Goal: Use online tool/utility: Utilize a website feature to perform a specific function

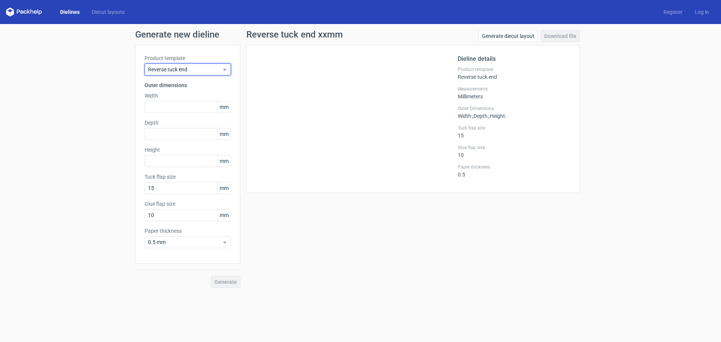
click at [212, 69] on span "Reverse tuck end" at bounding box center [185, 70] width 74 height 8
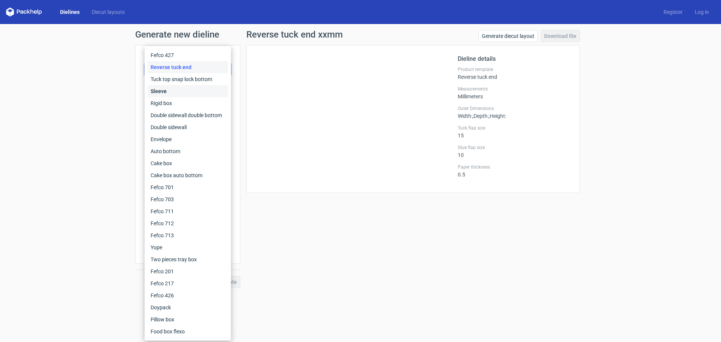
click at [191, 91] on div "Sleeve" at bounding box center [188, 91] width 80 height 12
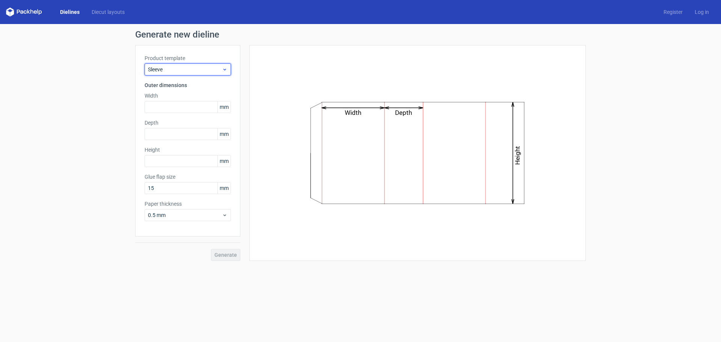
click at [206, 67] on span "Sleeve" at bounding box center [185, 70] width 74 height 8
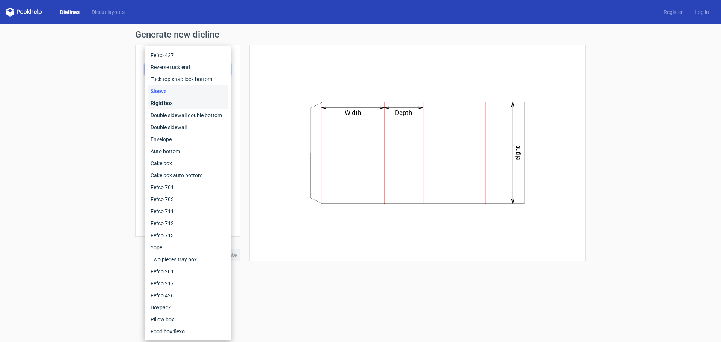
click at [180, 102] on div "Rigid box" at bounding box center [188, 103] width 80 height 12
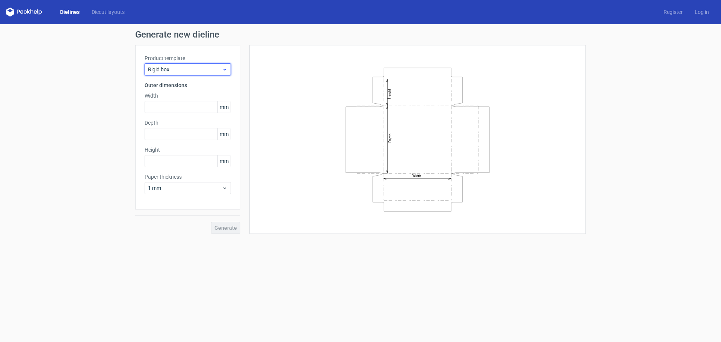
click at [190, 69] on span "Rigid box" at bounding box center [185, 70] width 74 height 8
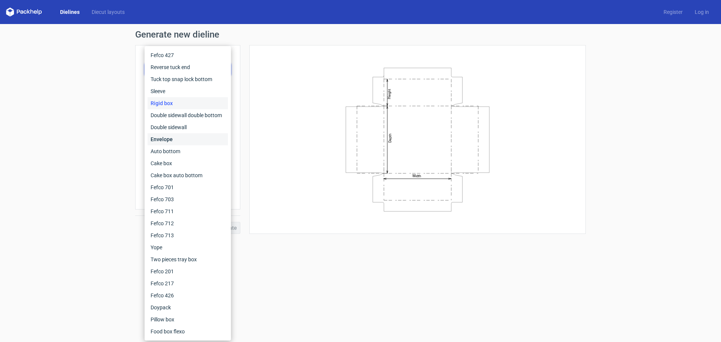
click at [175, 140] on div "Envelope" at bounding box center [188, 139] width 80 height 12
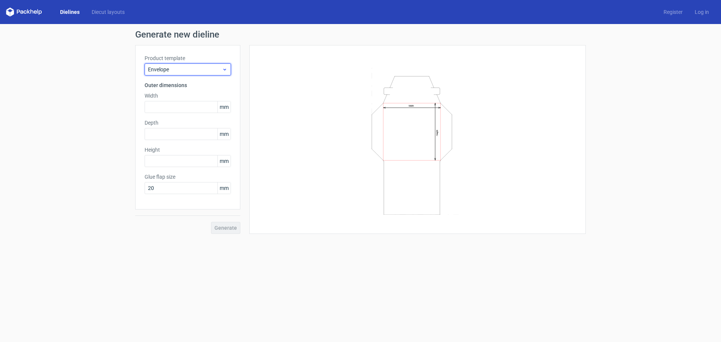
click at [210, 65] on div "Envelope" at bounding box center [187, 69] width 86 height 12
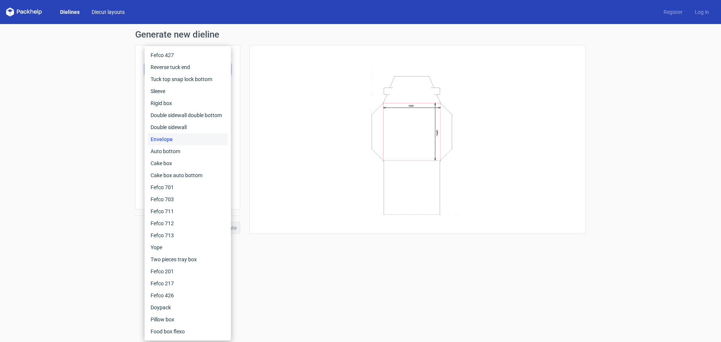
click at [105, 10] on link "Diecut layouts" at bounding box center [108, 12] width 45 height 8
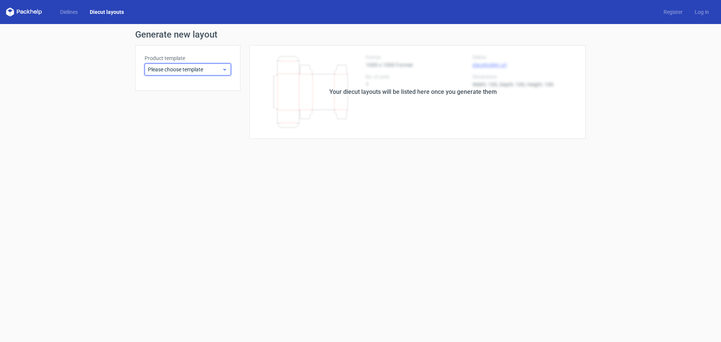
click at [189, 67] on span "Please choose template" at bounding box center [185, 70] width 74 height 8
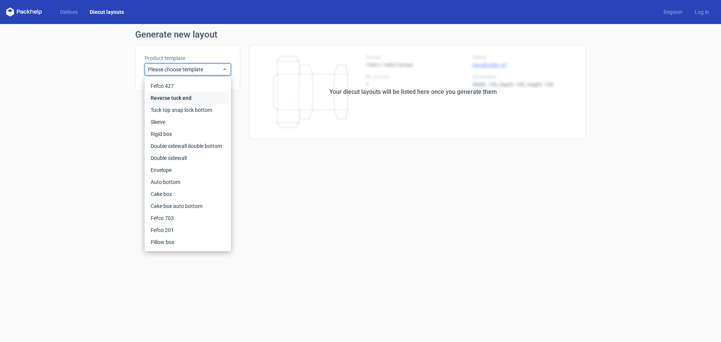
click at [171, 95] on div "Reverse tuck end" at bounding box center [188, 98] width 80 height 12
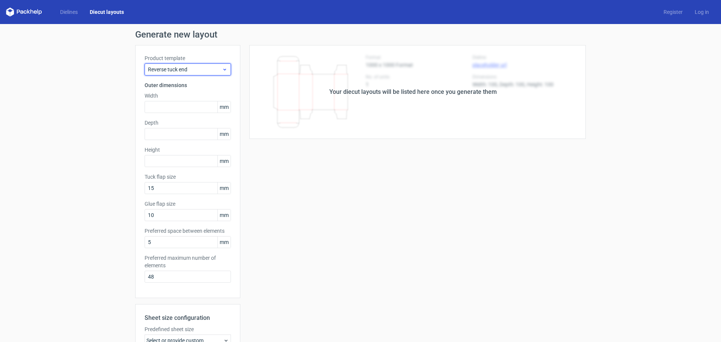
click at [192, 66] on span "Reverse tuck end" at bounding box center [185, 70] width 74 height 8
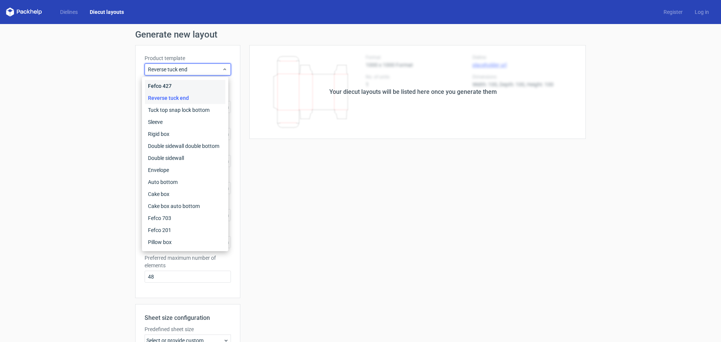
click at [170, 86] on div "Fefco 427" at bounding box center [185, 86] width 80 height 12
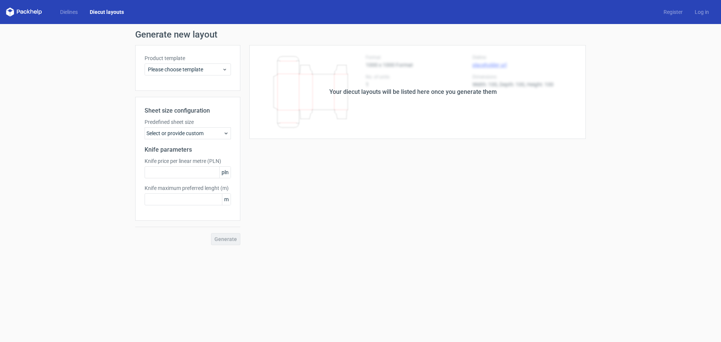
click at [407, 99] on div "Your diecut layouts will be listed here once you generate them" at bounding box center [412, 92] width 345 height 94
